Goal: Transaction & Acquisition: Purchase product/service

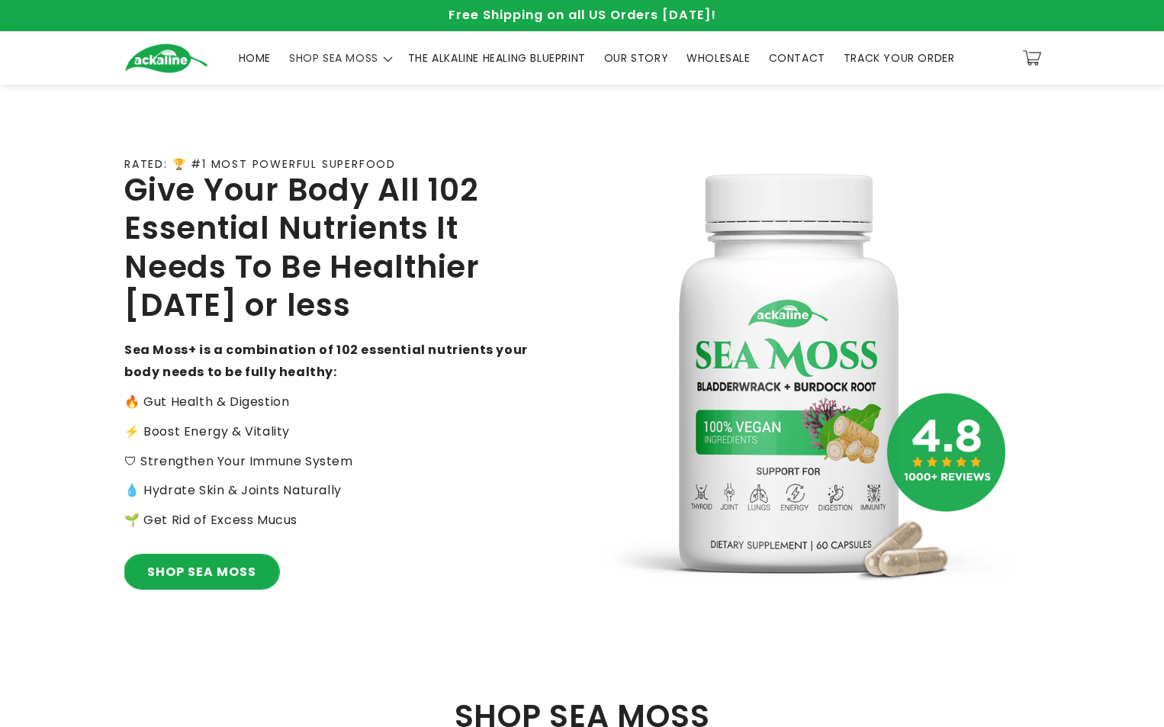
click at [231, 576] on link "SHOP SEA MOSS" at bounding box center [201, 571] width 155 height 34
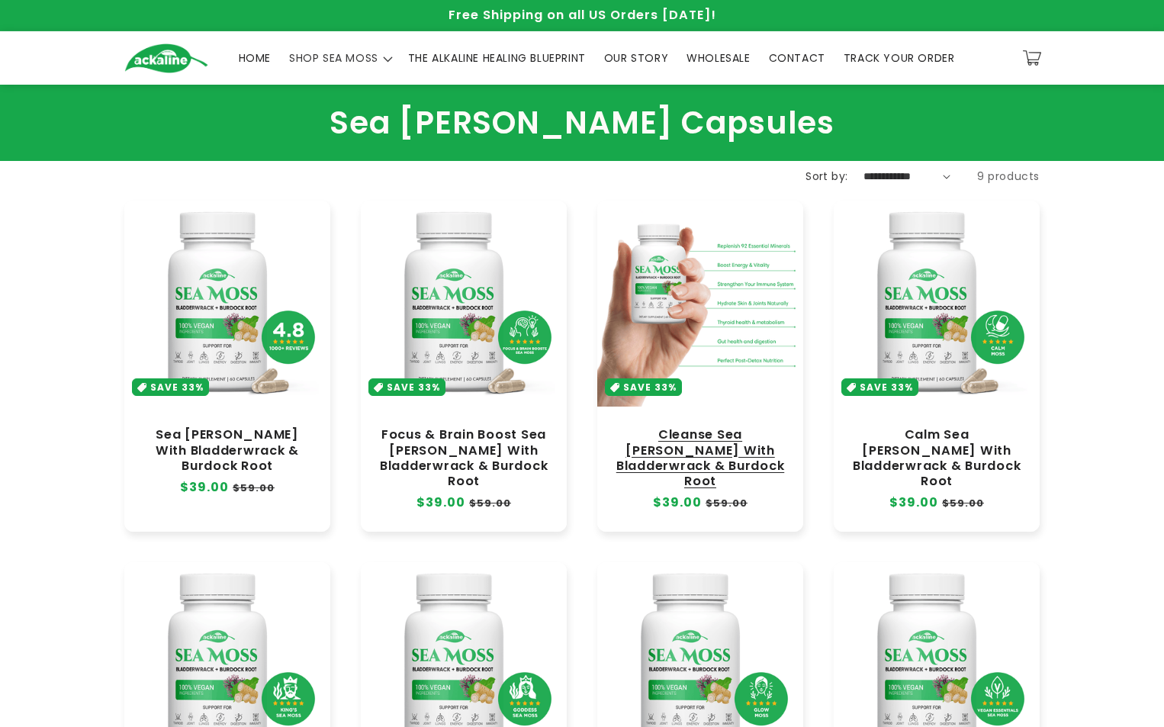
drag, startPoint x: 700, startPoint y: 318, endPoint x: 711, endPoint y: 319, distance: 10.7
click at [699, 427] on link "Cleanse Sea [PERSON_NAME] With Bladderwrack & Burdock Root" at bounding box center [699, 458] width 175 height 62
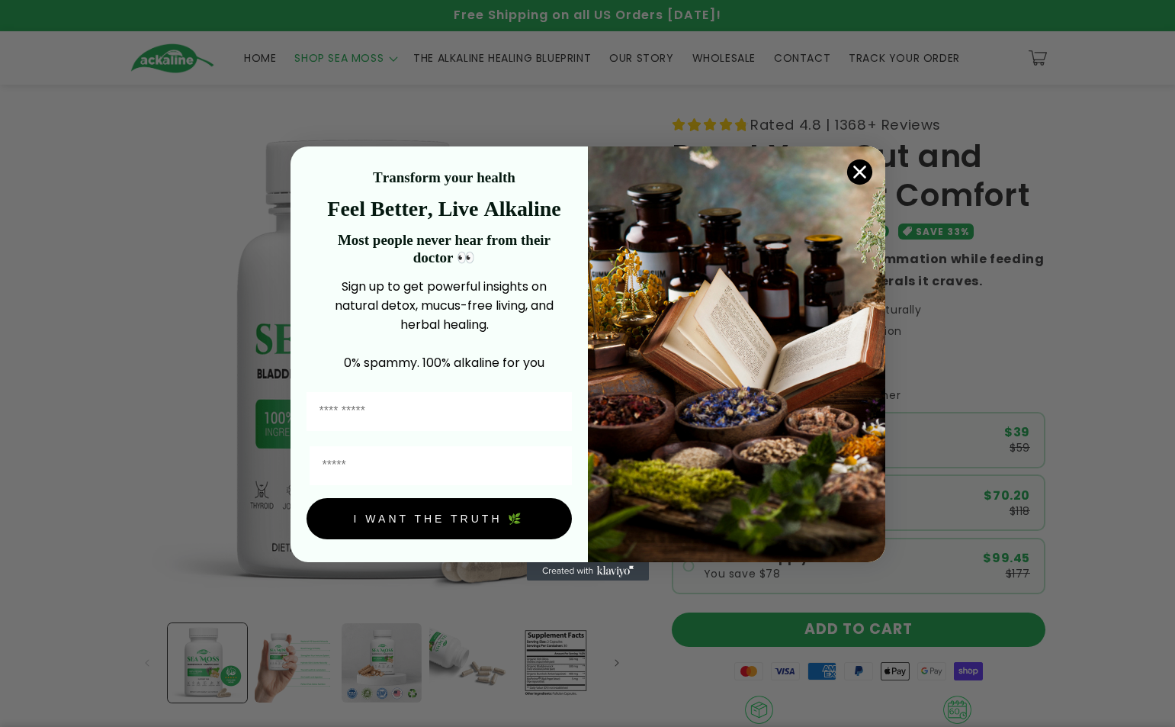
click at [830, 628] on div "Close dialog Transform your health Feel Better, Live Alkaline Most people never…" at bounding box center [587, 363] width 1175 height 727
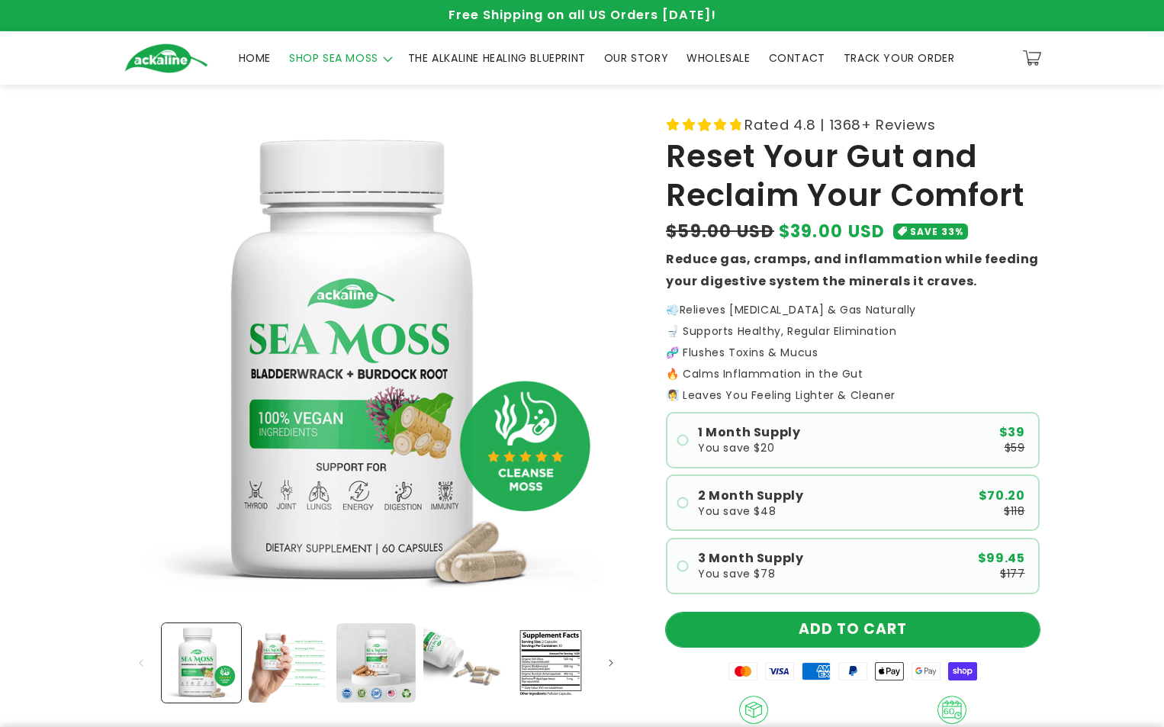
click at [820, 634] on button "ADD TO CART" at bounding box center [853, 629] width 374 height 34
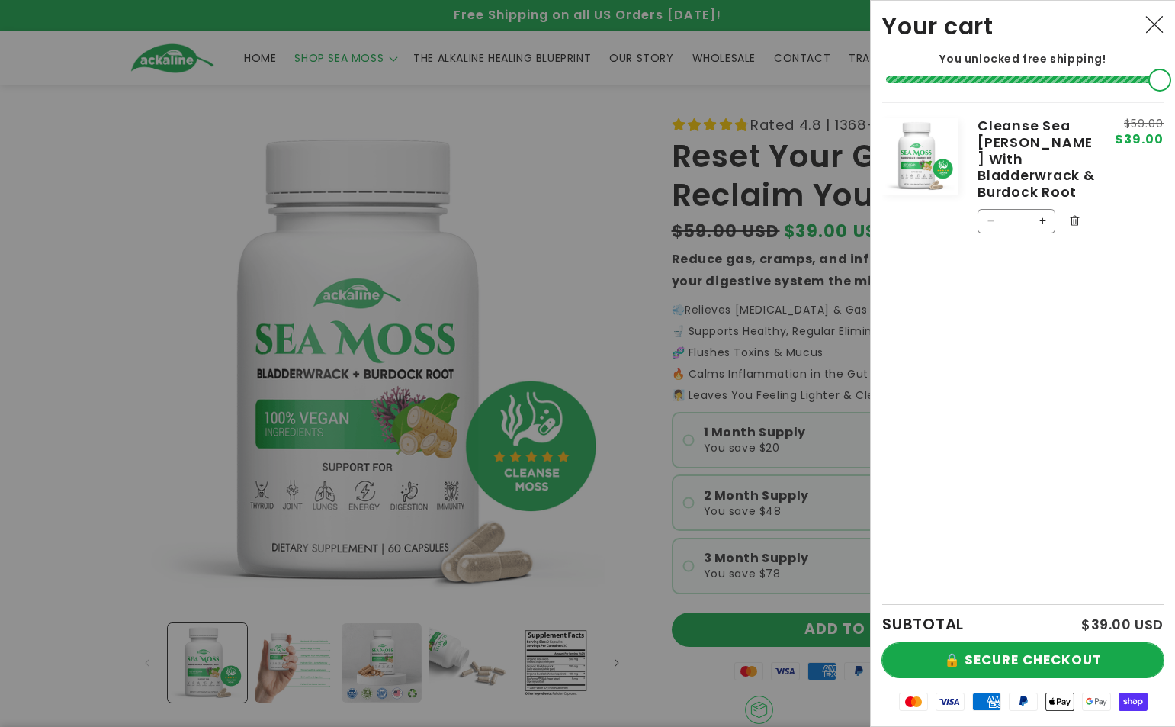
click at [1052, 666] on button "🔒 SECURE CHECKOUT" at bounding box center [1022, 660] width 281 height 34
